Goal: Download file/media

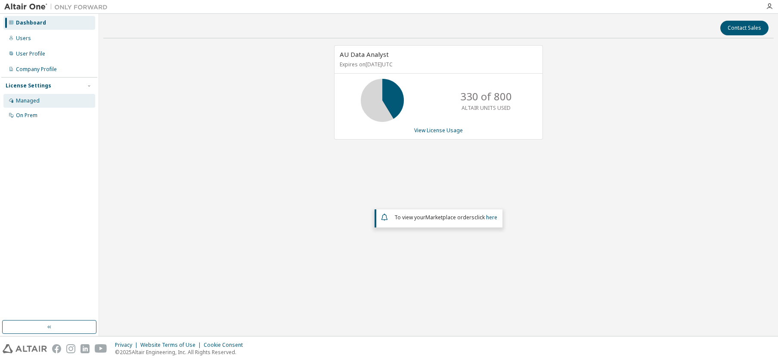
click at [34, 104] on div "Managed" at bounding box center [28, 100] width 24 height 7
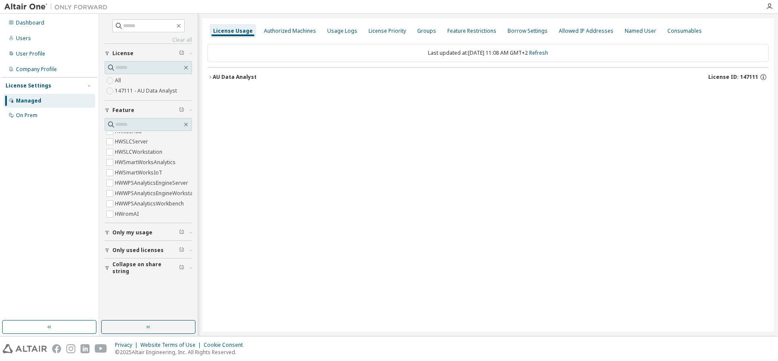
scroll to position [373, 0]
click at [190, 233] on icon "button" at bounding box center [190, 232] width 5 height 3
click at [186, 252] on div "Only used licenses" at bounding box center [150, 250] width 77 height 7
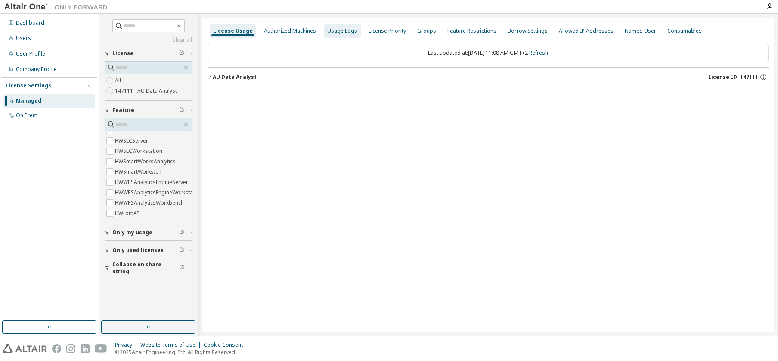
click at [341, 30] on div "Usage Logs" at bounding box center [342, 31] width 30 height 7
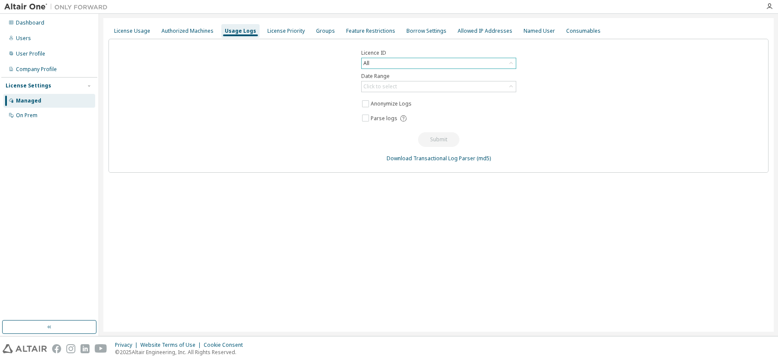
click at [380, 58] on div "All" at bounding box center [438, 63] width 155 height 11
click at [380, 63] on div "All" at bounding box center [439, 63] width 154 height 10
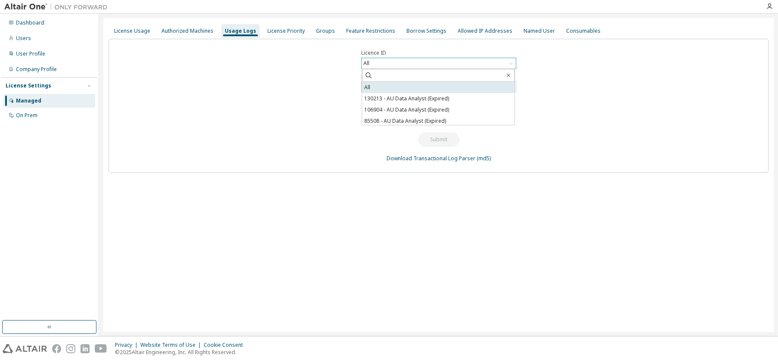
click at [370, 88] on li "All" at bounding box center [438, 87] width 153 height 11
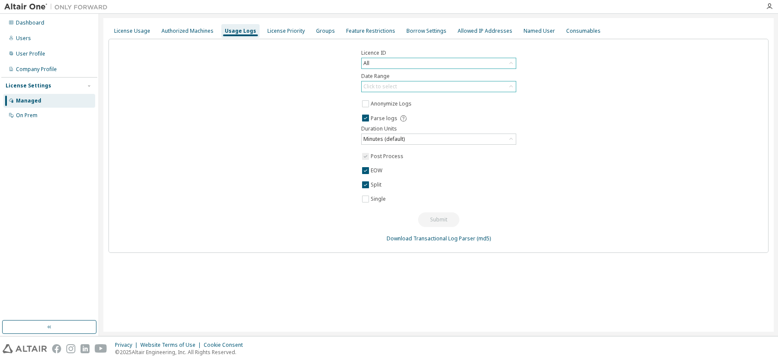
click at [380, 88] on div "Click to select" at bounding box center [381, 86] width 34 height 7
click at [388, 131] on li "Custom Date Range" at bounding box center [438, 133] width 153 height 11
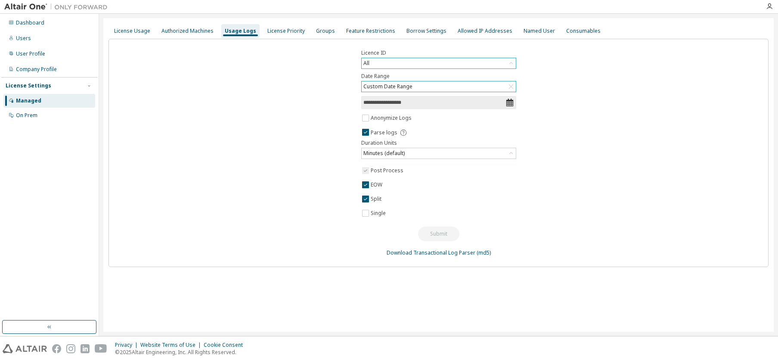
click at [387, 89] on div "Custom Date Range" at bounding box center [388, 86] width 52 height 9
click at [375, 133] on li "Custom Date Range" at bounding box center [438, 133] width 153 height 11
click at [380, 103] on input "**********" at bounding box center [435, 102] width 142 height 9
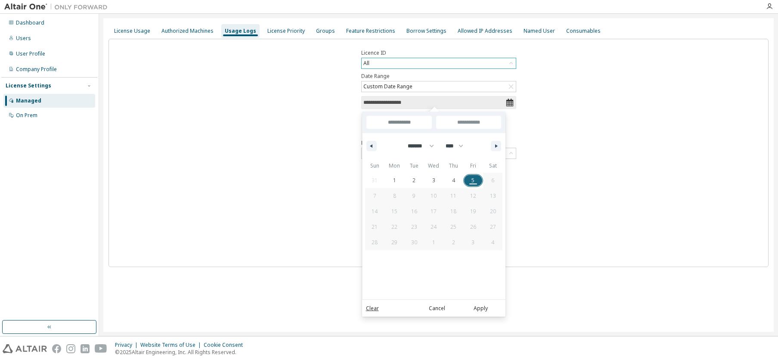
click at [378, 145] on div "******* ******** ***** ***** *** **** **** ****** ********* ******* ******** **…" at bounding box center [434, 146] width 143 height 26
click at [373, 145] on icon "button" at bounding box center [370, 145] width 4 height 3
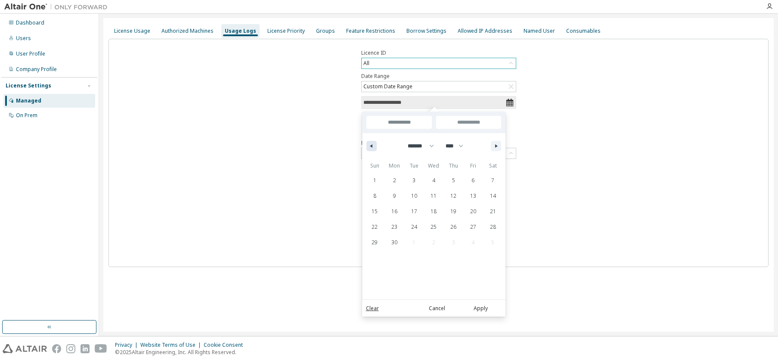
click at [373, 145] on icon "button" at bounding box center [370, 145] width 4 height 3
select select "*"
click at [451, 181] on span "1" at bounding box center [454, 180] width 20 height 11
type input "*"
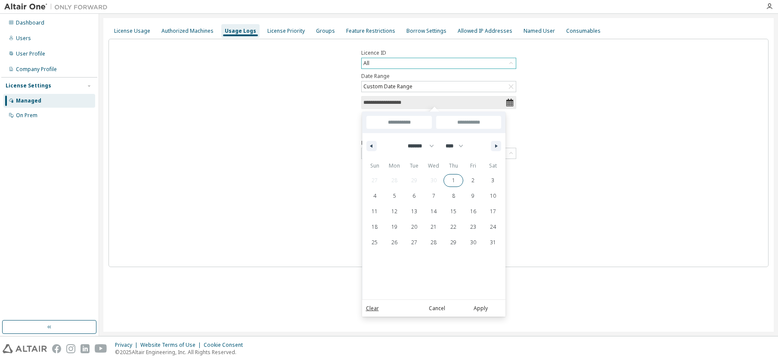
type input "**********"
click at [489, 242] on span "31" at bounding box center [493, 242] width 20 height 11
type input "**********"
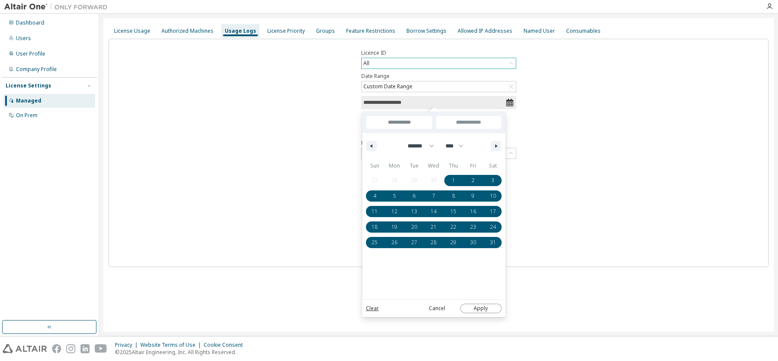
click at [475, 311] on button "Apply" at bounding box center [481, 308] width 41 height 9
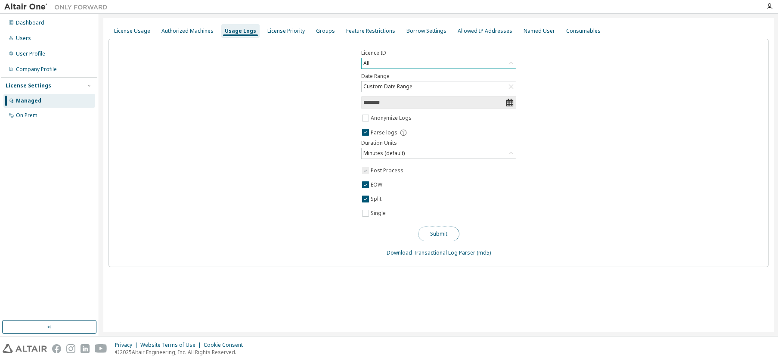
click at [432, 236] on button "Submit" at bounding box center [438, 234] width 41 height 15
click at [56, 210] on div "Dashboard Users User Profile Company Profile License Settings Managed On Prem" at bounding box center [49, 167] width 96 height 304
click at [398, 63] on div "All" at bounding box center [439, 63] width 154 height 10
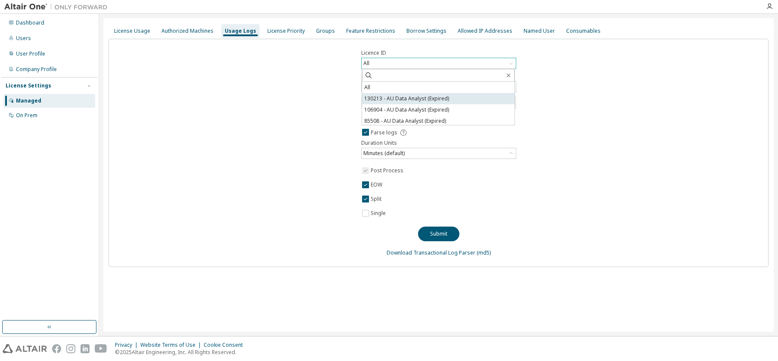
click at [384, 94] on li "130213 - AU Data Analyst (Expired)" at bounding box center [438, 98] width 153 height 11
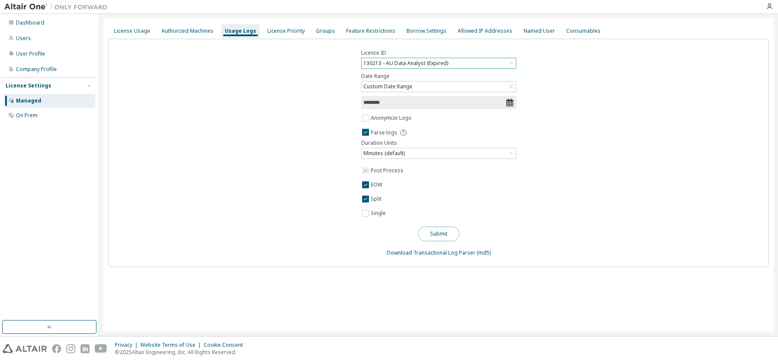
click at [437, 234] on button "Submit" at bounding box center [438, 234] width 41 height 15
click at [133, 30] on div "License Usage" at bounding box center [132, 31] width 36 height 7
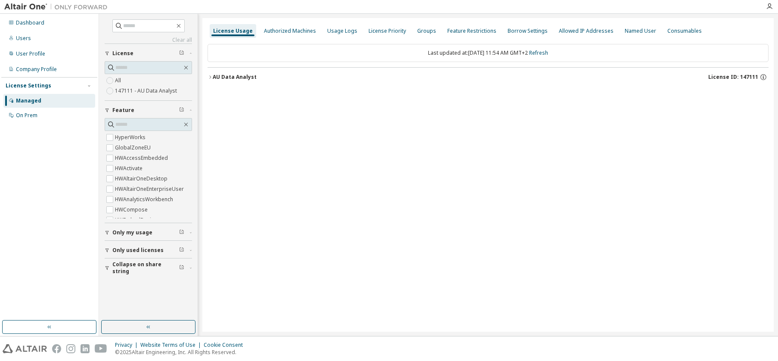
click at [210, 79] on icon "button" at bounding box center [210, 77] width 5 height 5
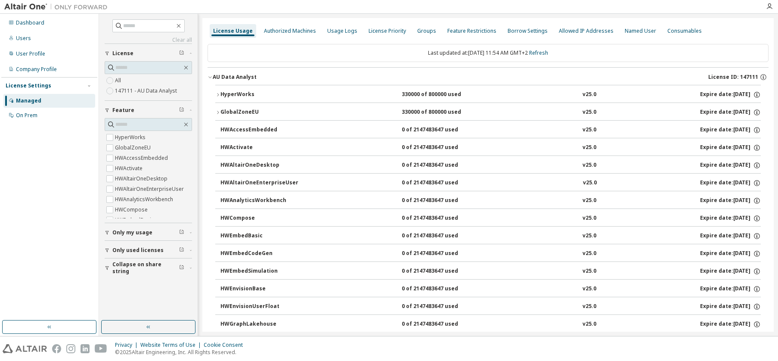
click at [208, 77] on icon "button" at bounding box center [210, 77] width 5 height 5
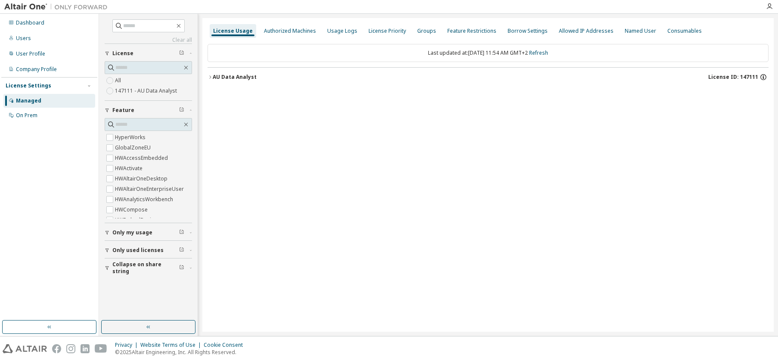
click at [763, 76] on icon "button" at bounding box center [764, 77] width 8 height 8
drag, startPoint x: 759, startPoint y: 76, endPoint x: 744, endPoint y: 77, distance: 14.3
click at [744, 77] on div "License ID: 147111" at bounding box center [739, 77] width 60 height 8
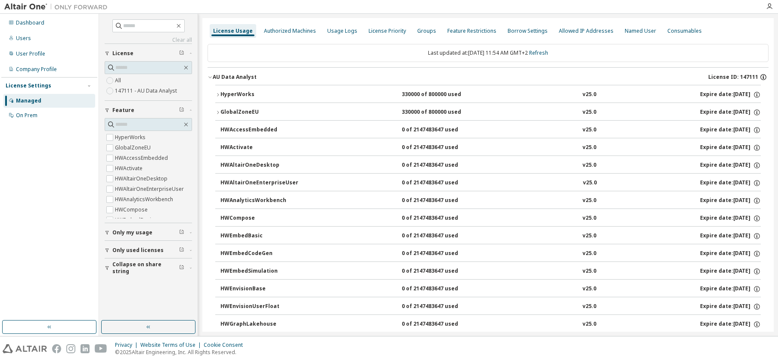
click at [760, 78] on icon "button" at bounding box center [764, 77] width 8 height 8
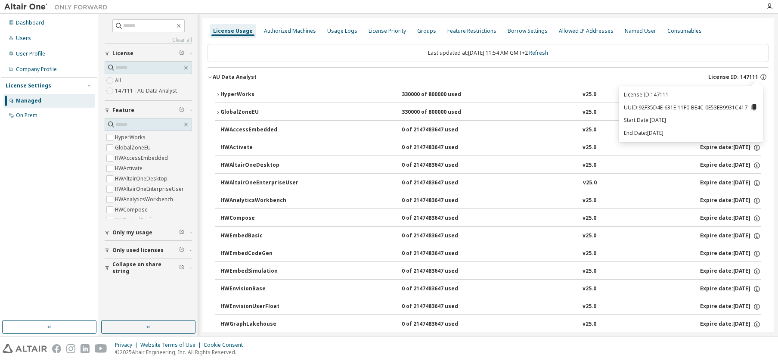
click at [665, 96] on p "License ID: 147111" at bounding box center [691, 94] width 134 height 7
copy p "147111"
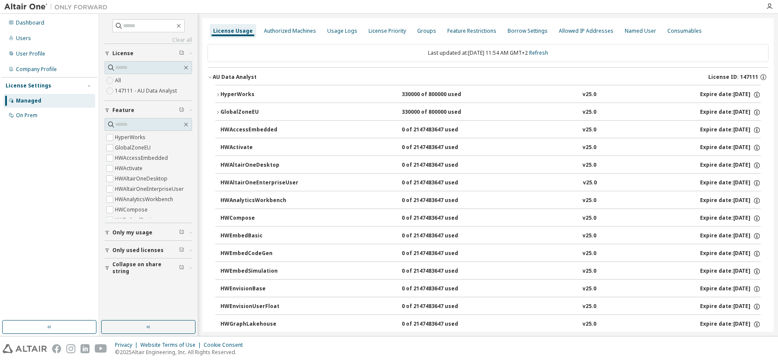
click at [210, 76] on icon "button" at bounding box center [210, 77] width 5 height 5
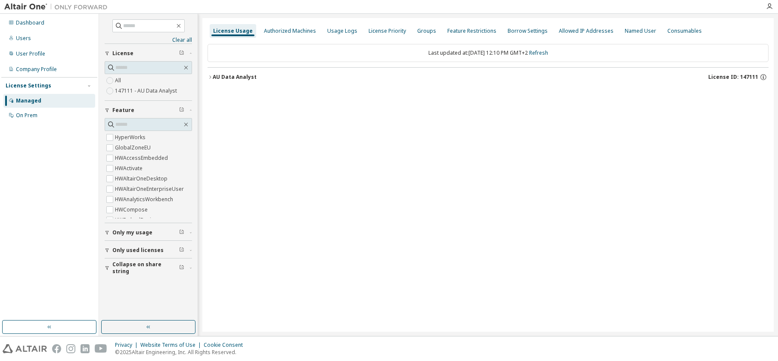
click at [209, 79] on button "AU Data Analyst License ID: 147111" at bounding box center [488, 77] width 561 height 19
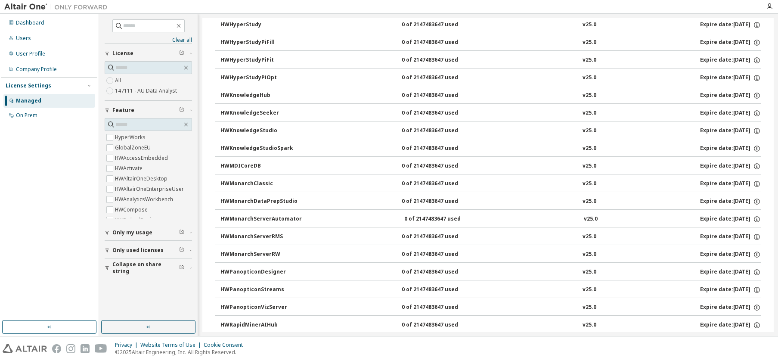
scroll to position [287, 0]
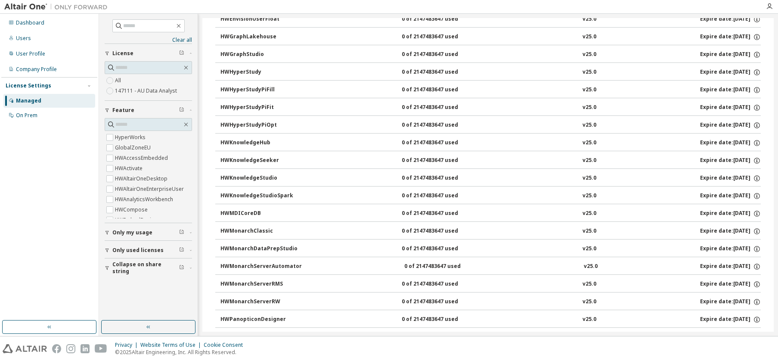
click at [125, 233] on span "Only my usage" at bounding box center [132, 232] width 40 height 7
click at [127, 252] on span "Only used licenses" at bounding box center [137, 250] width 51 height 7
click at [126, 251] on span "Only used licenses" at bounding box center [137, 250] width 51 height 7
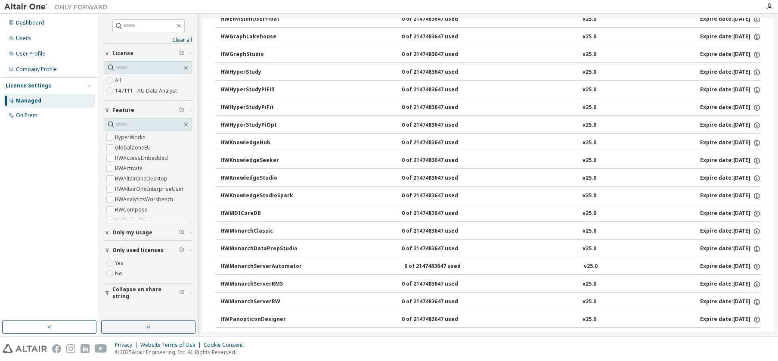
click at [132, 252] on span "Only used licenses" at bounding box center [137, 250] width 51 height 7
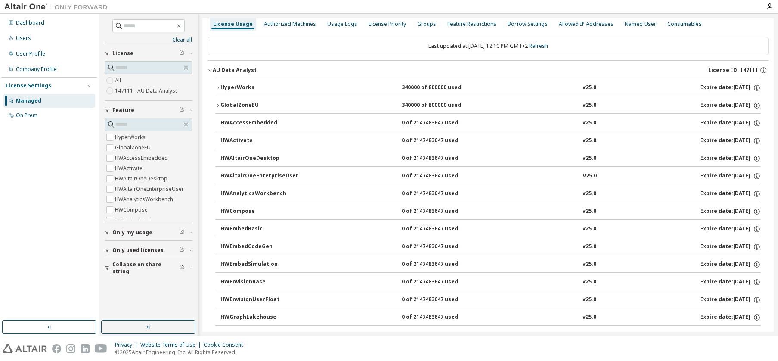
scroll to position [0, 0]
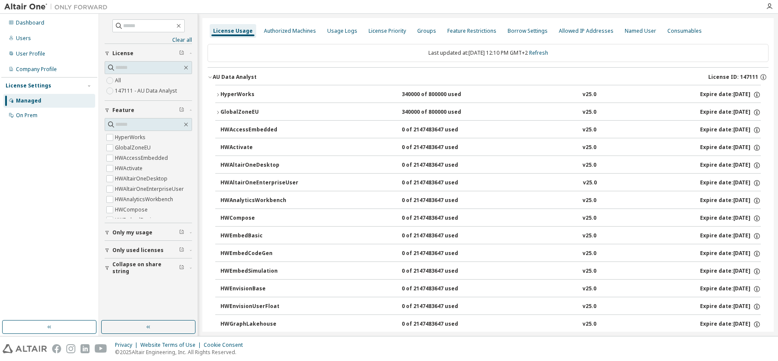
click at [209, 78] on icon "button" at bounding box center [210, 77] width 5 height 5
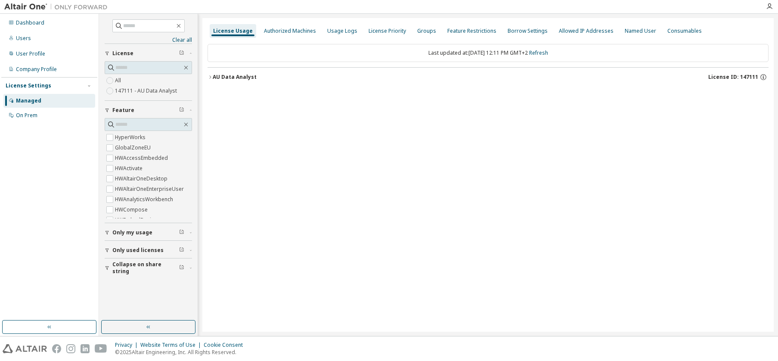
click at [134, 231] on span "Only my usage" at bounding box center [132, 232] width 40 height 7
click at [112, 273] on span "Only used licenses" at bounding box center [137, 275] width 51 height 7
click at [210, 78] on icon "button" at bounding box center [210, 77] width 5 height 5
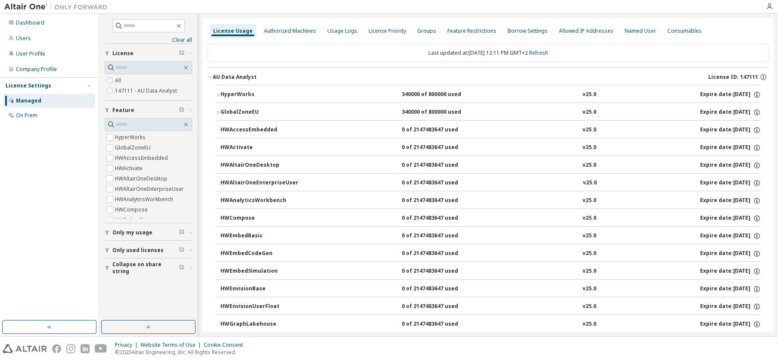
click at [218, 94] on icon "button" at bounding box center [217, 94] width 5 height 5
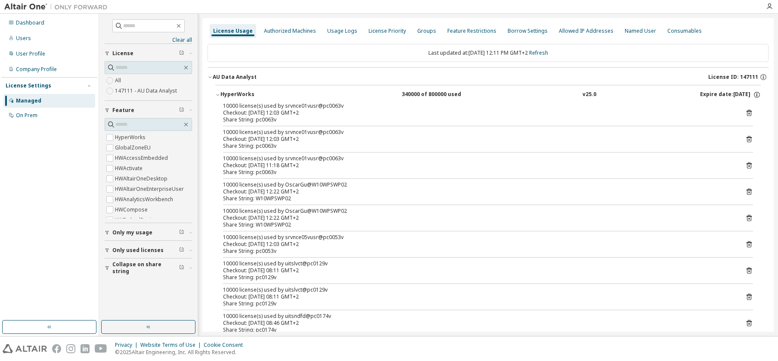
click at [218, 94] on icon "button" at bounding box center [217, 94] width 5 height 5
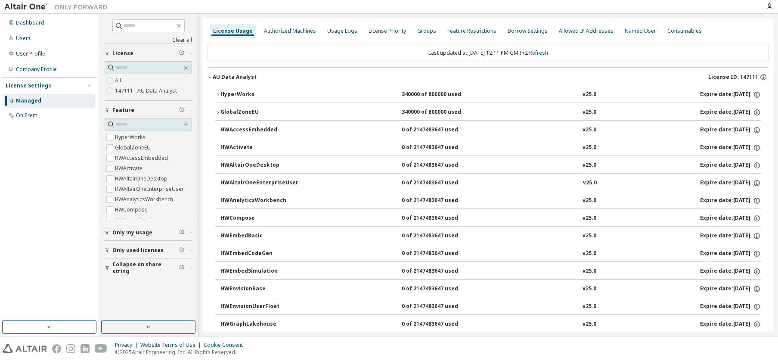
click at [208, 77] on icon "button" at bounding box center [210, 77] width 5 height 5
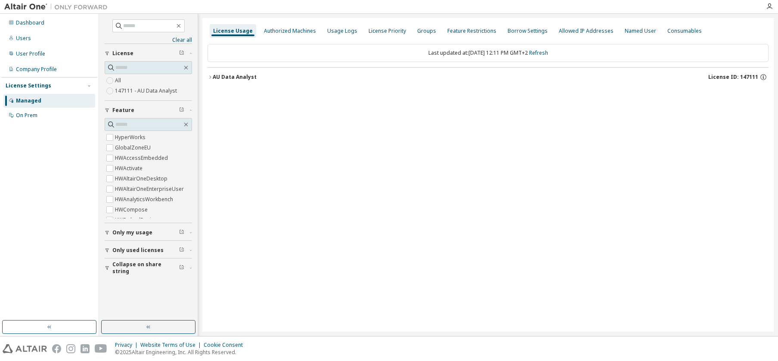
click at [109, 267] on icon "button" at bounding box center [107, 267] width 5 height 5
click at [107, 249] on icon "button" at bounding box center [107, 250] width 5 height 5
click at [181, 39] on link "Clear all" at bounding box center [148, 40] width 87 height 7
click at [210, 75] on icon "button" at bounding box center [210, 77] width 5 height 5
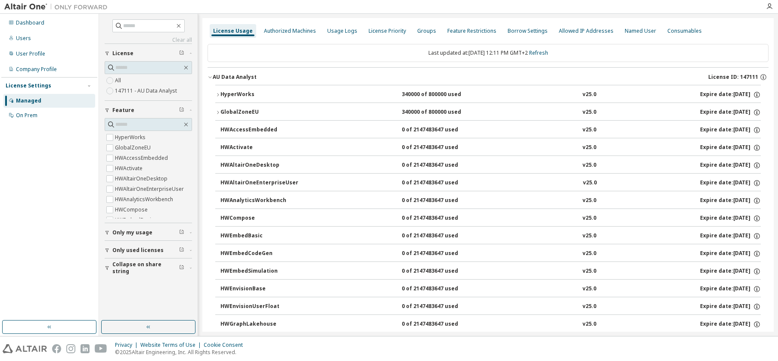
click at [211, 78] on icon "button" at bounding box center [210, 78] width 3 height 2
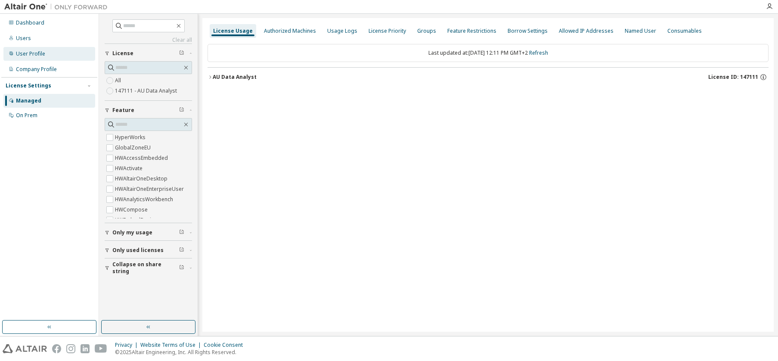
click at [23, 53] on div "User Profile" at bounding box center [30, 53] width 29 height 7
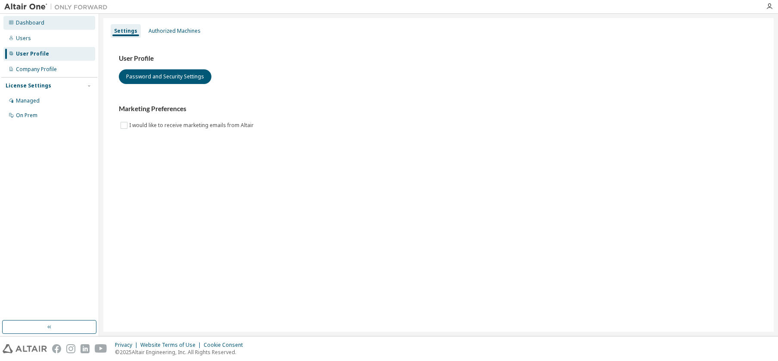
click at [29, 22] on div "Dashboard" at bounding box center [30, 22] width 28 height 7
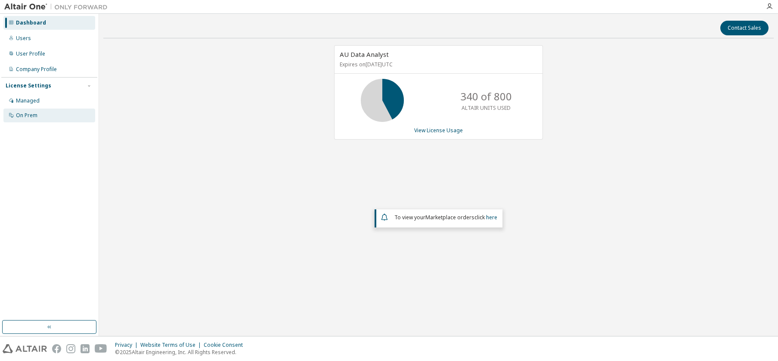
click at [22, 112] on div "On Prem" at bounding box center [27, 115] width 22 height 7
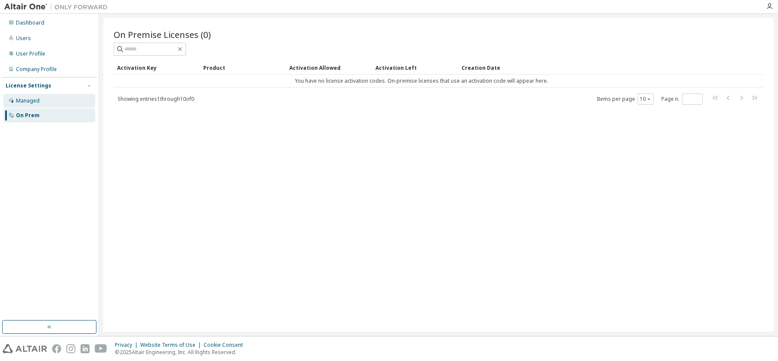
click at [25, 104] on div "Managed" at bounding box center [28, 100] width 24 height 7
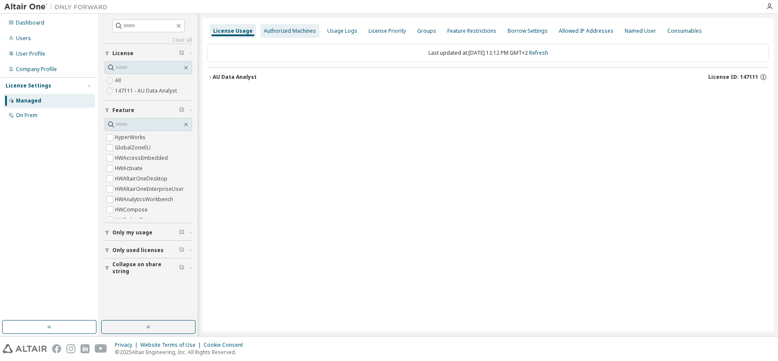
click at [299, 33] on div "Authorized Machines" at bounding box center [290, 31] width 52 height 7
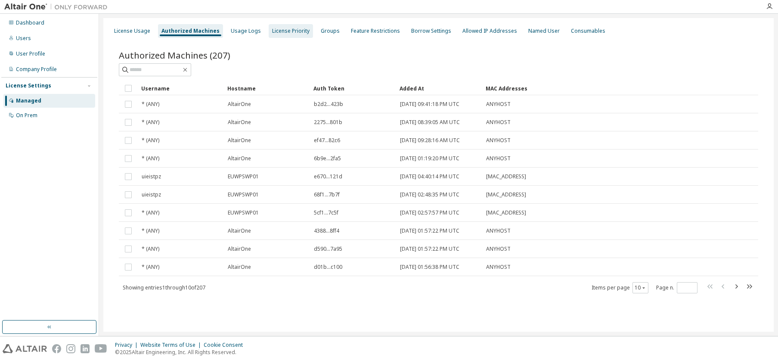
click at [287, 29] on div "License Priority" at bounding box center [290, 31] width 37 height 7
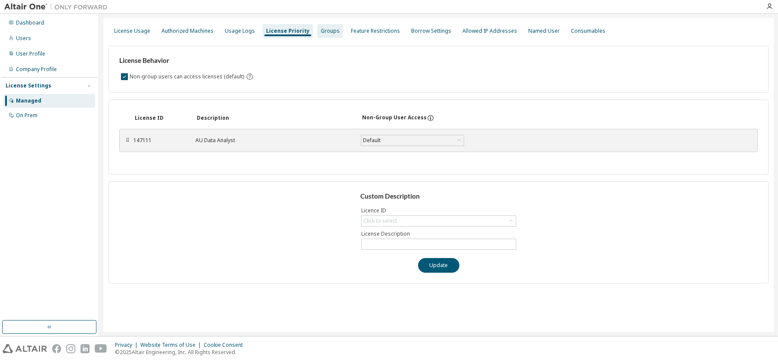
click at [324, 31] on div "Groups" at bounding box center [330, 31] width 19 height 7
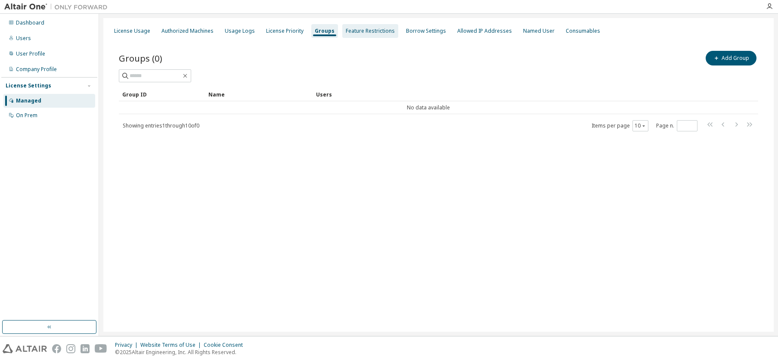
click at [377, 31] on div "Feature Restrictions" at bounding box center [370, 31] width 49 height 7
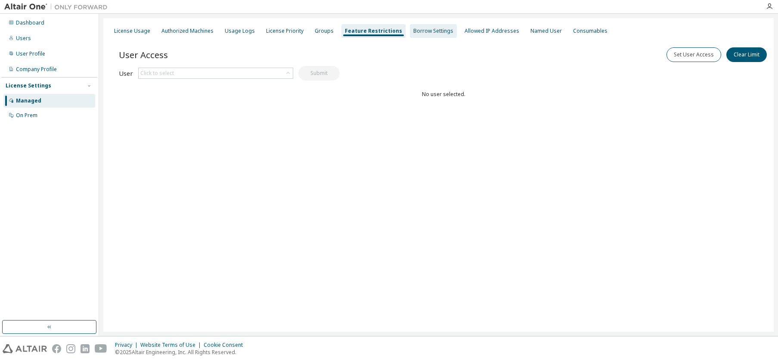
click at [417, 31] on div "Borrow Settings" at bounding box center [434, 31] width 40 height 7
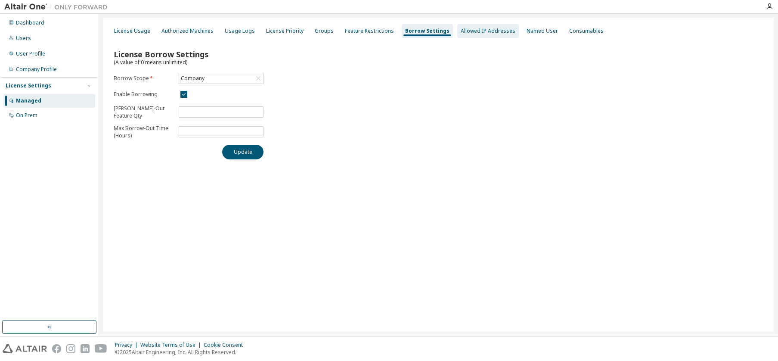
click at [461, 31] on div "Allowed IP Addresses" at bounding box center [488, 31] width 55 height 7
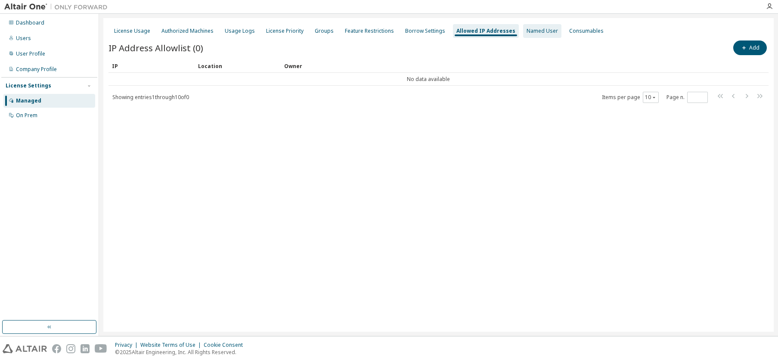
click at [534, 34] on div "Named User" at bounding box center [542, 31] width 38 height 14
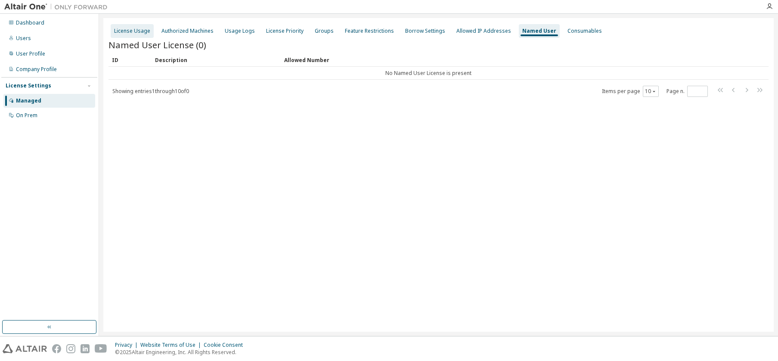
click at [135, 29] on div "License Usage" at bounding box center [132, 31] width 36 height 7
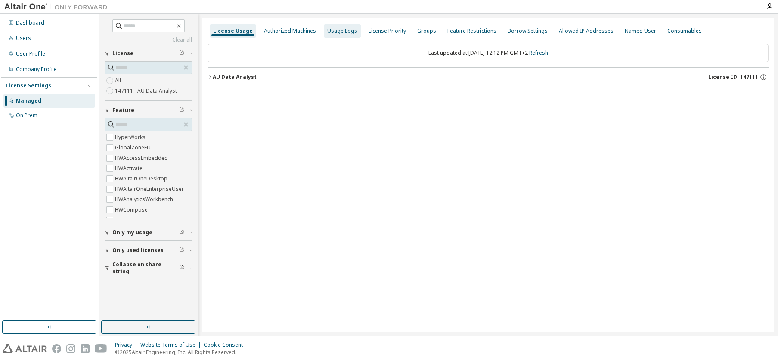
click at [345, 37] on div "Usage Logs" at bounding box center [342, 31] width 37 height 14
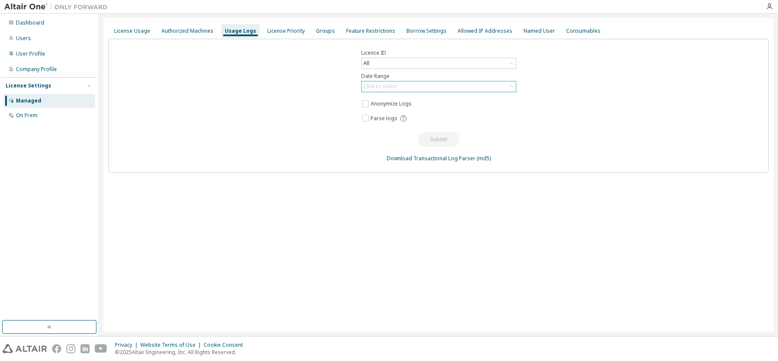
click at [368, 84] on div "Click to select" at bounding box center [381, 86] width 34 height 7
click at [373, 65] on div "All" at bounding box center [439, 63] width 154 height 10
click at [252, 95] on div "Licence ID All All 130213 - AU Data Analyst (Expired) 106904 - AU Data Analyst …" at bounding box center [439, 106] width 660 height 134
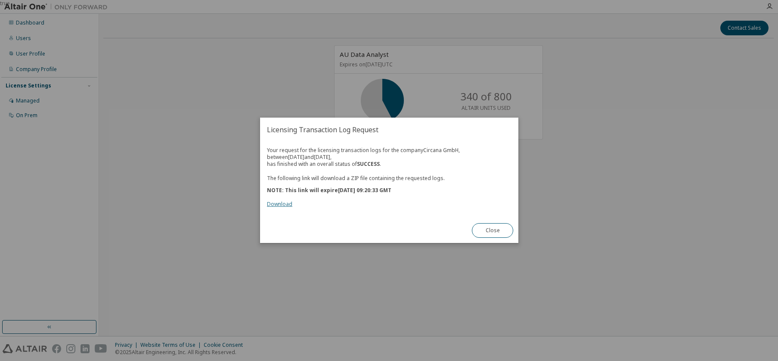
click at [279, 204] on link "Download" at bounding box center [279, 204] width 25 height 7
click at [489, 231] on button "Close" at bounding box center [492, 231] width 41 height 15
click at [282, 203] on link "Download" at bounding box center [279, 204] width 25 height 7
click at [498, 228] on button "Close" at bounding box center [492, 231] width 41 height 15
